Goal: Information Seeking & Learning: Learn about a topic

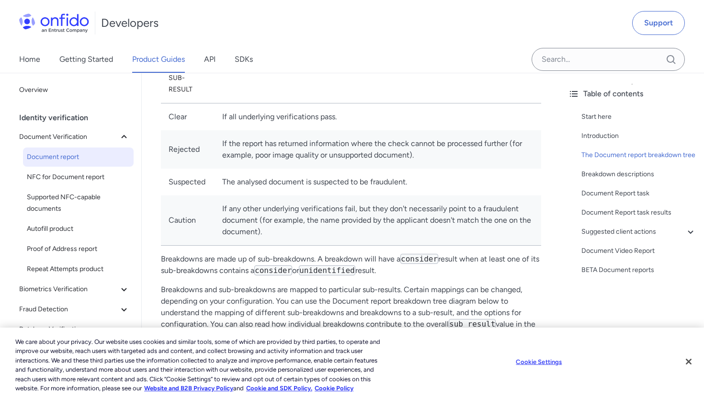
scroll to position [506, 0]
click at [689, 356] on button "Close" at bounding box center [689, 361] width 21 height 21
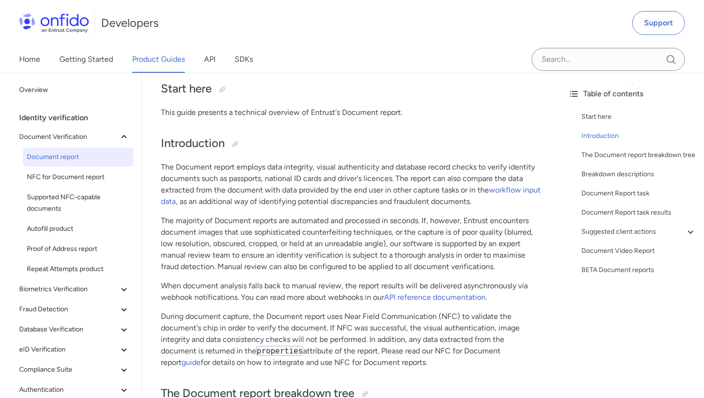
scroll to position [54, 0]
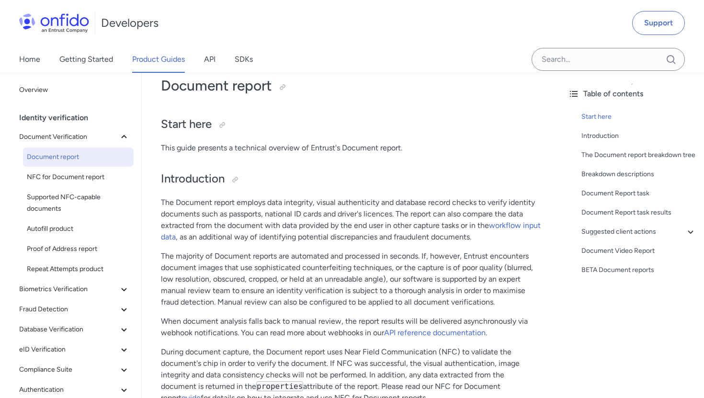
click at [210, 152] on p "This guide presents a technical overview of Entrust's Document report." at bounding box center [351, 148] width 381 height 12
click at [100, 143] on button "Document Verification" at bounding box center [74, 136] width 118 height 19
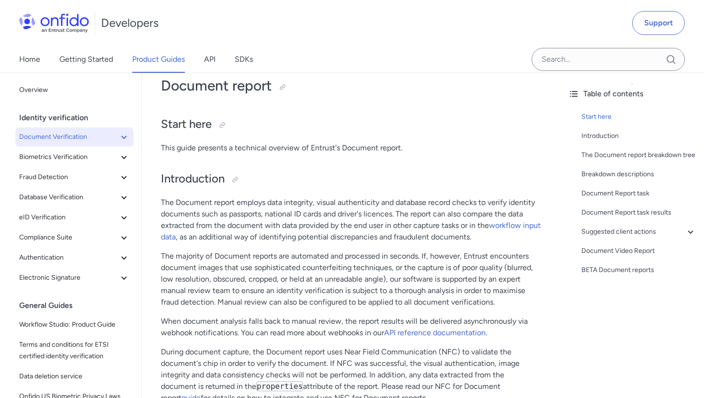
click at [85, 139] on span "Document Verification" at bounding box center [68, 137] width 99 height 12
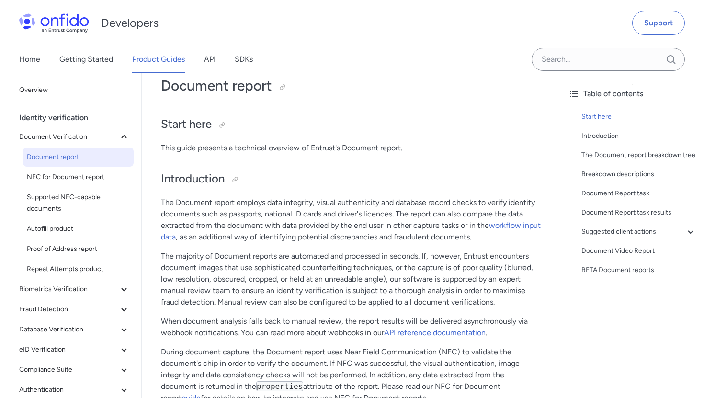
click at [83, 117] on div "Identity verification" at bounding box center [78, 117] width 118 height 19
click at [37, 88] on span "Overview" at bounding box center [74, 90] width 111 height 12
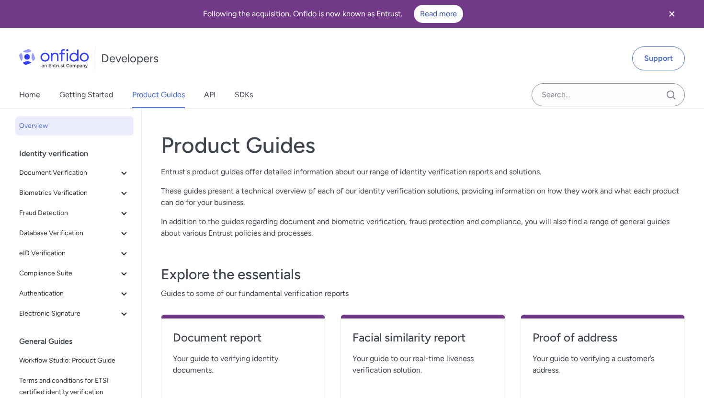
click at [228, 375] on span "Your guide to verifying identity documents." at bounding box center [243, 364] width 140 height 23
click at [228, 337] on h4 "Document report" at bounding box center [243, 337] width 140 height 15
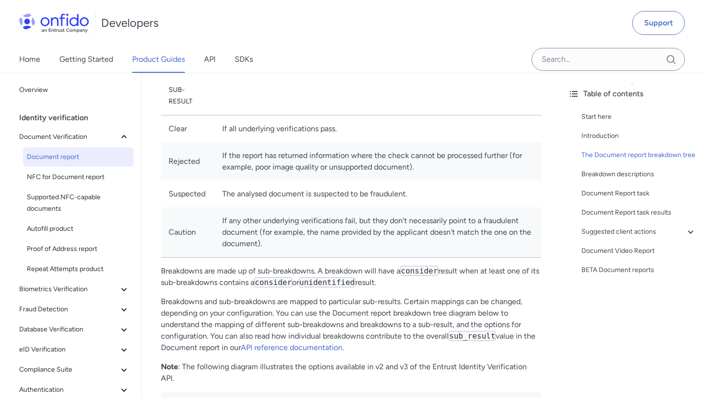
scroll to position [492, 0]
